Goal: Check status: Check status

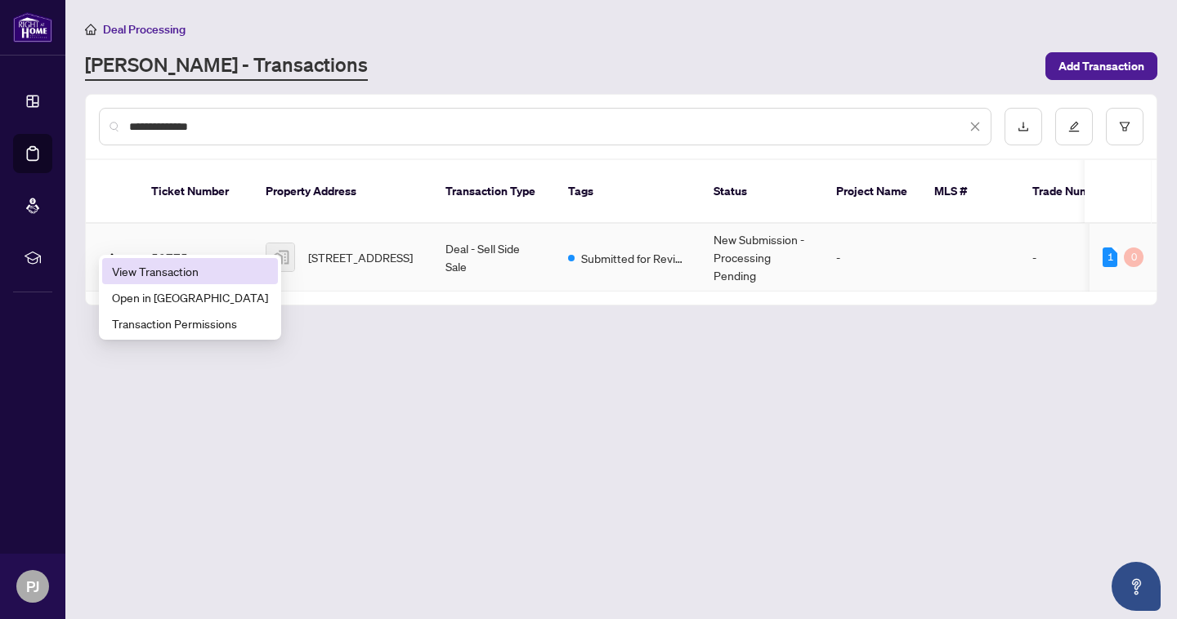
click at [131, 276] on span "View Transaction" at bounding box center [190, 271] width 156 height 18
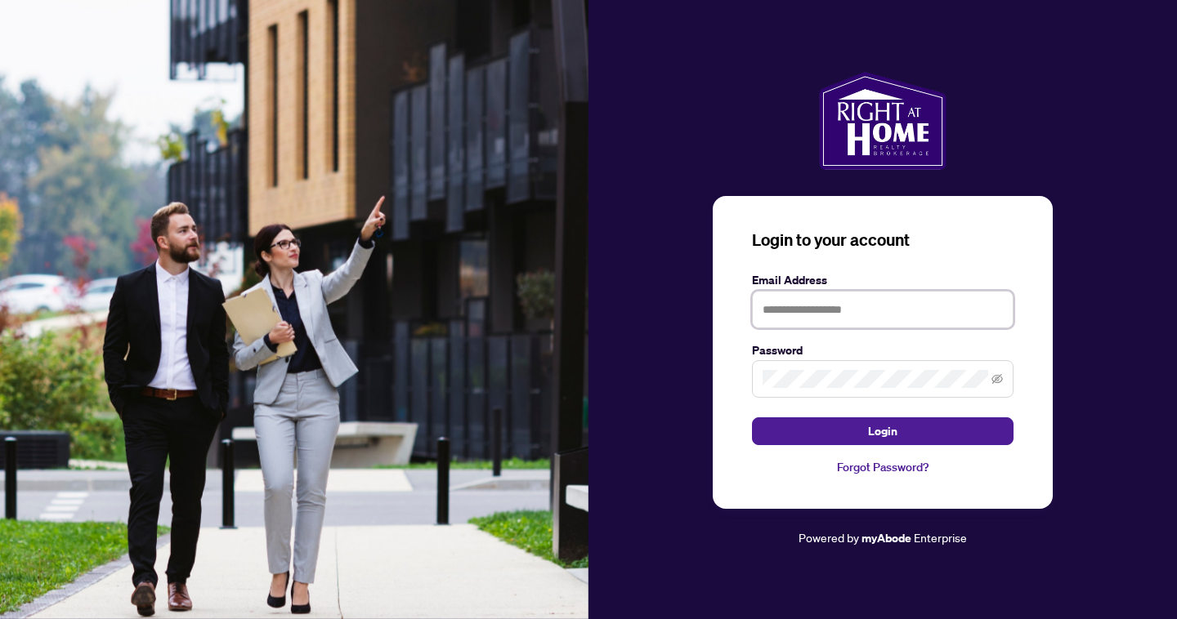
type input "**********"
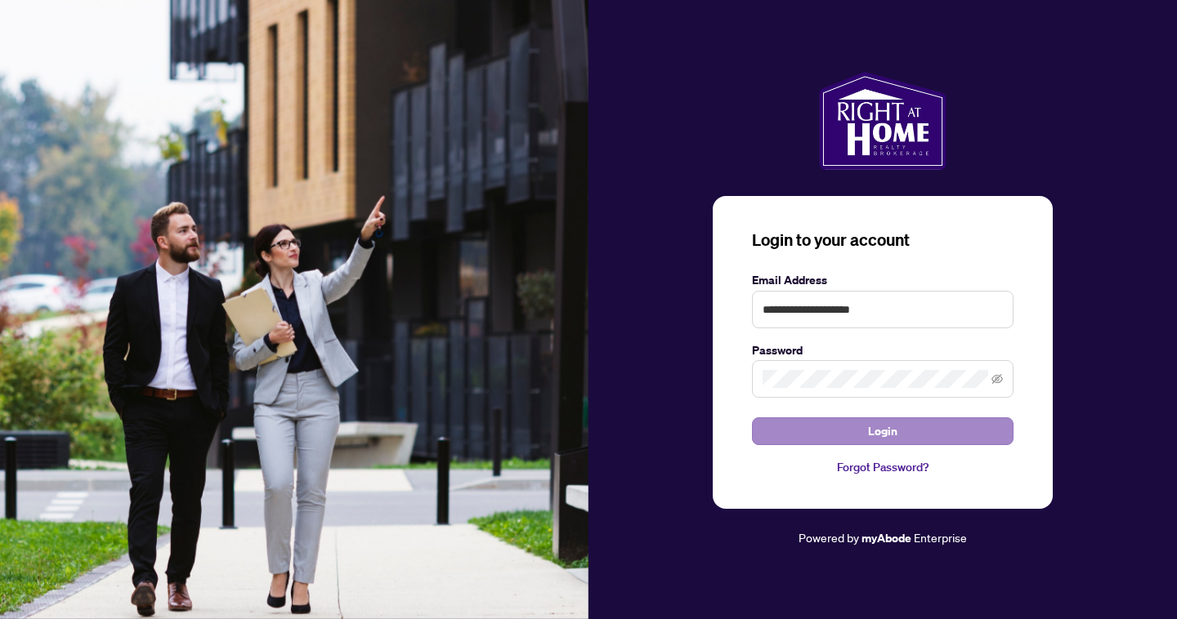
click at [843, 429] on button "Login" at bounding box center [882, 432] width 261 height 28
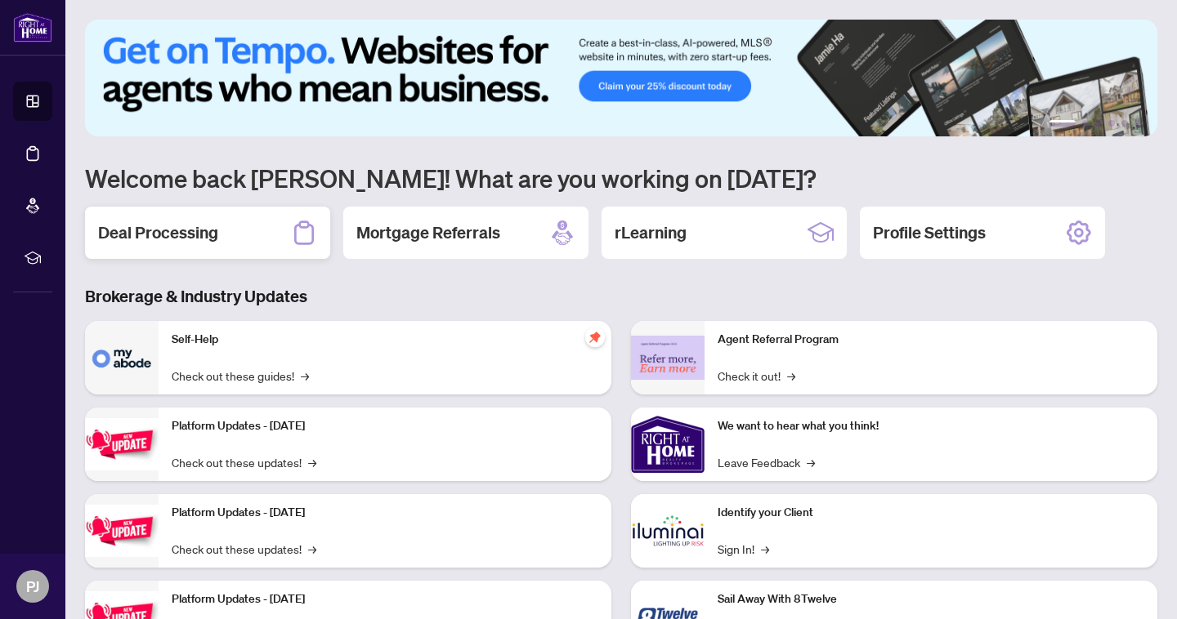
click at [185, 234] on h2 "Deal Processing" at bounding box center [158, 232] width 120 height 23
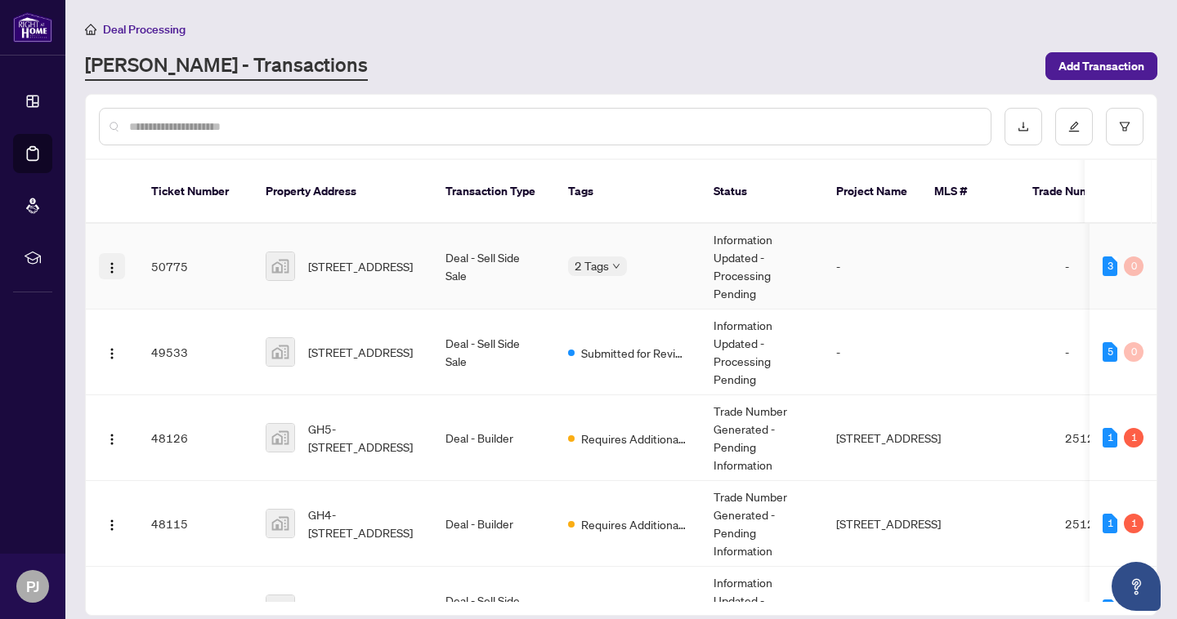
click at [110, 261] on img "button" at bounding box center [111, 267] width 13 height 13
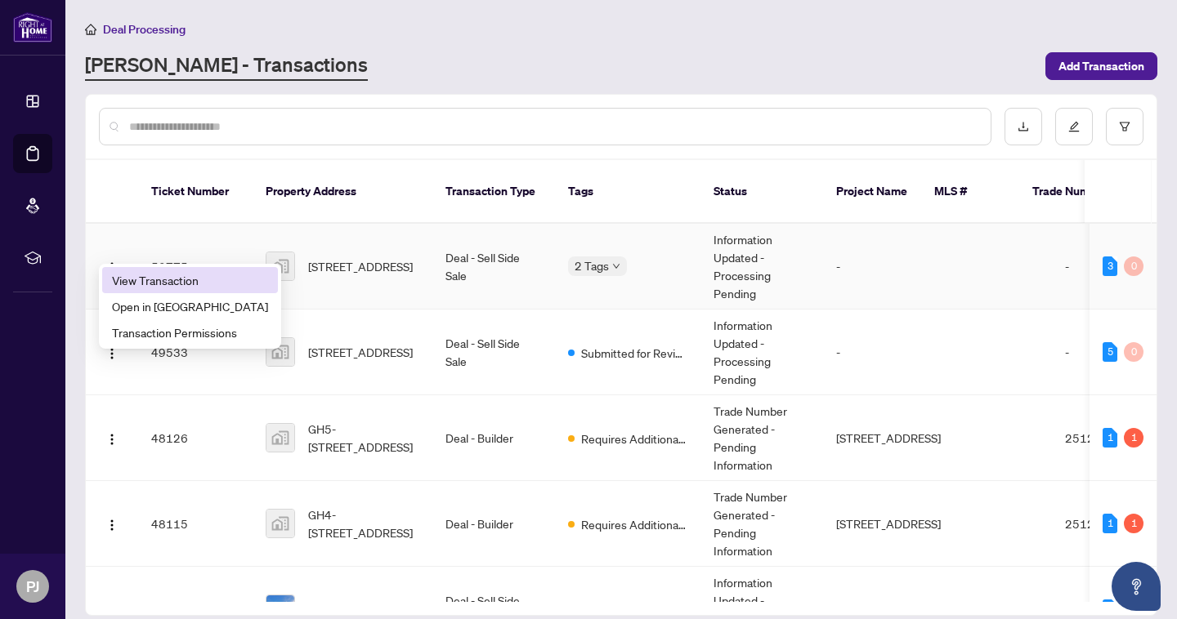
click at [135, 274] on span "View Transaction" at bounding box center [190, 280] width 156 height 18
